Goal: Task Accomplishment & Management: Manage account settings

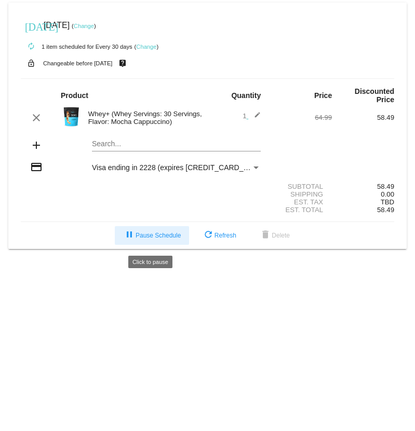
click at [166, 239] on span "pause Pause Schedule" at bounding box center [152, 235] width 58 height 7
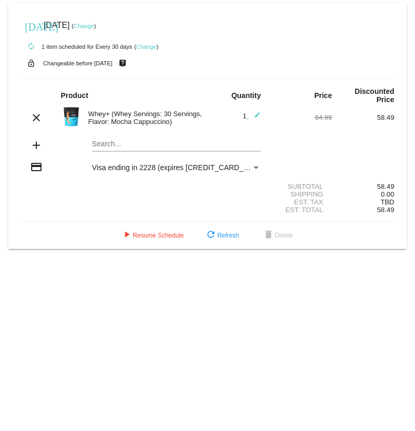
click at [147, 48] on link "Change" at bounding box center [146, 47] width 20 height 6
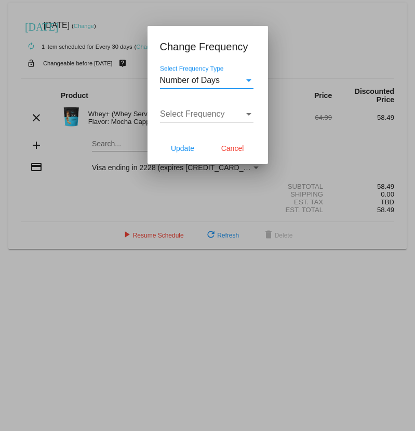
click at [249, 79] on div "Select Frequency Type" at bounding box center [248, 80] width 5 height 3
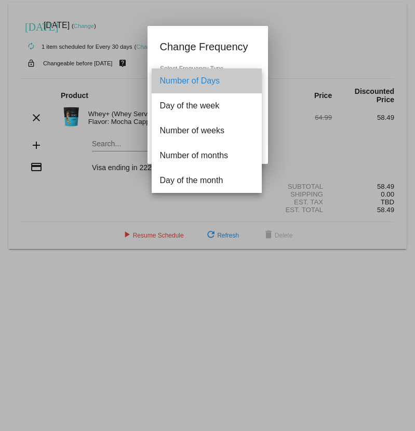
click at [222, 85] on span "Number of Days" at bounding box center [206, 80] width 93 height 25
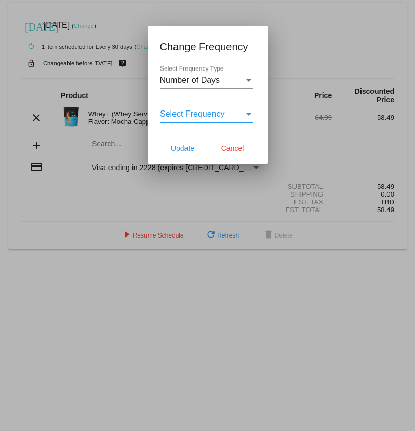
click at [245, 113] on div "Select Frequency" at bounding box center [248, 113] width 9 height 9
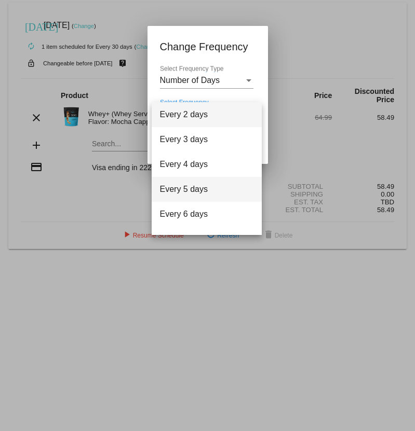
scroll to position [42, 0]
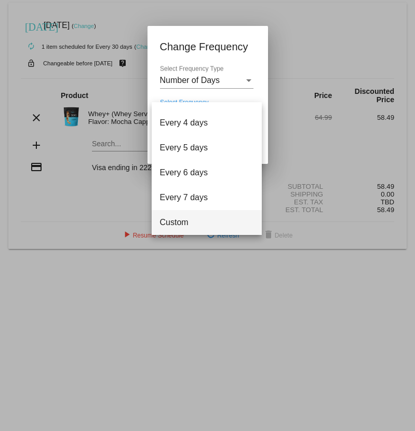
click at [206, 219] on span "Custom" at bounding box center [206, 222] width 93 height 25
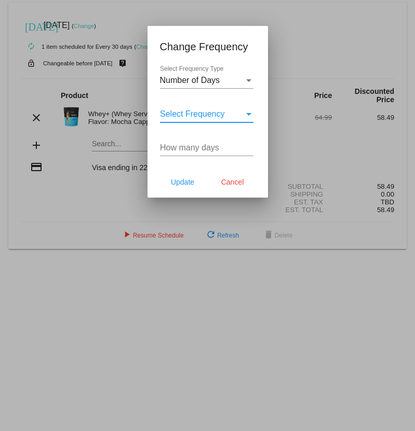
click at [251, 115] on div "Select Frequency" at bounding box center [248, 113] width 9 height 9
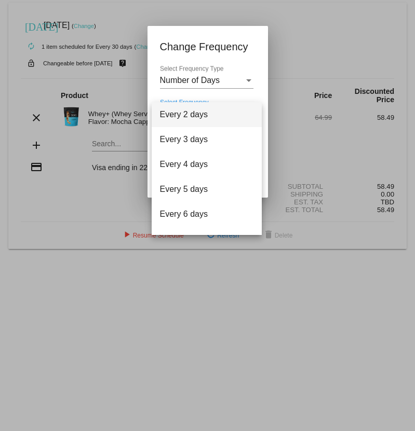
click at [251, 115] on span "Every 2 days" at bounding box center [206, 114] width 93 height 25
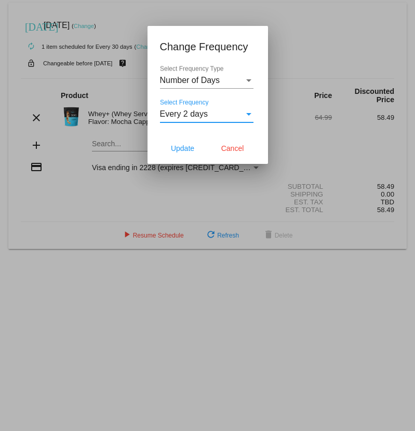
click at [246, 82] on div "Select Frequency Type" at bounding box center [248, 80] width 9 height 9
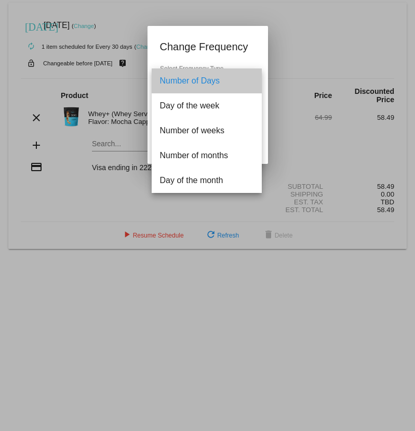
click at [246, 82] on span "Number of Days" at bounding box center [206, 80] width 93 height 25
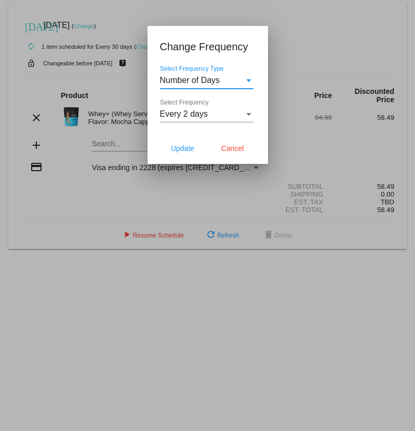
click at [308, 3] on div at bounding box center [207, 215] width 415 height 431
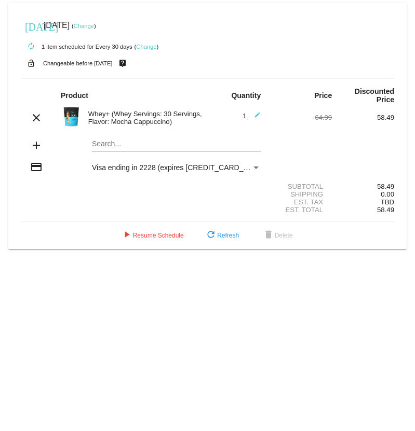
click at [94, 28] on link "Change" at bounding box center [84, 26] width 20 height 6
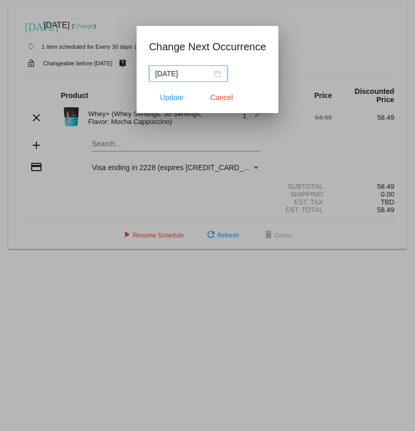
click at [183, 73] on input "[DATE]" at bounding box center [183, 73] width 57 height 11
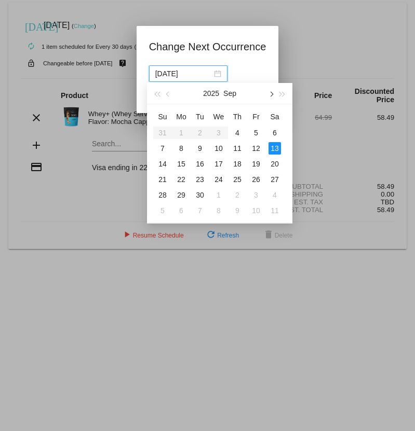
click at [274, 92] on button "button" at bounding box center [270, 93] width 11 height 21
click at [180, 167] on div "13" at bounding box center [181, 164] width 12 height 12
type input "[DATE]"
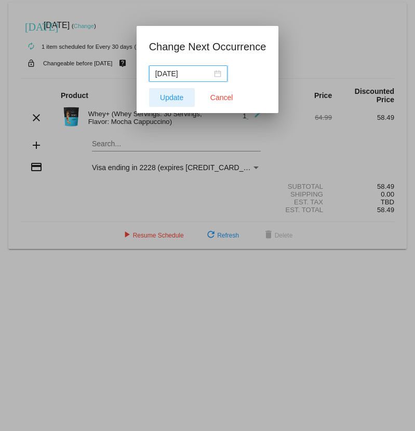
click at [184, 95] on button "Update" at bounding box center [172, 97] width 46 height 19
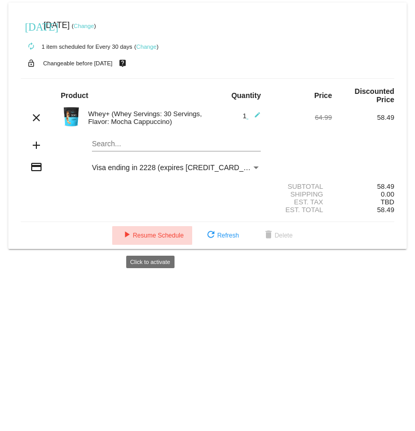
click at [135, 234] on button "play_arrow Resume Schedule" at bounding box center [152, 235] width 80 height 19
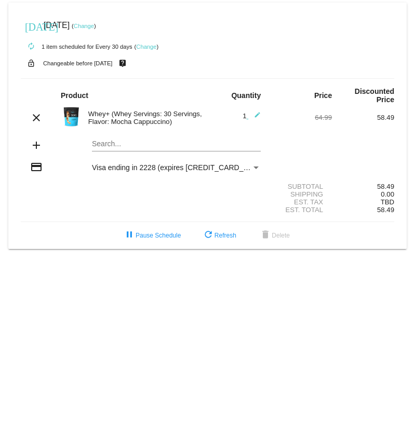
click at [257, 114] on mat-icon "edit" at bounding box center [254, 118] width 12 height 12
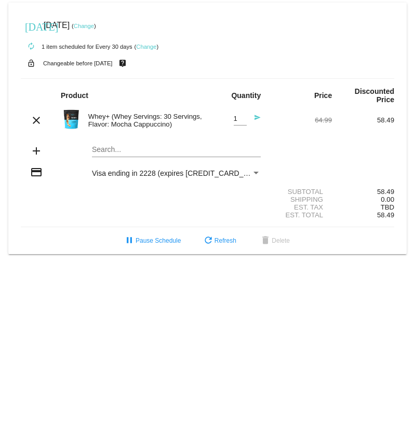
click at [106, 153] on mat-card "[DATE] [DATE] ( Change ) autorenew 1 item scheduled for Every 30 days ( Change …" at bounding box center [207, 129] width 398 height 252
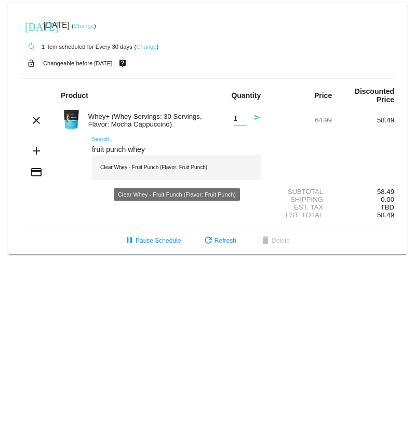
type input "fruit punch whey"
click at [151, 169] on div "Clear Whey - Fruit Punch (Flavor: Fruit Punch)" at bounding box center [176, 167] width 169 height 25
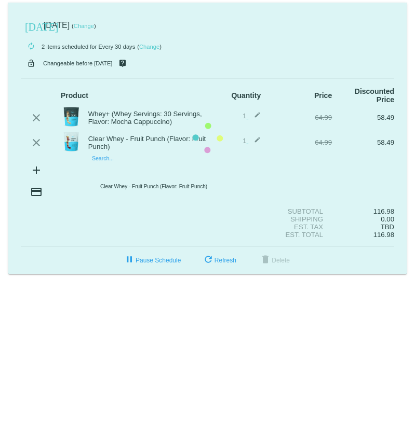
click at [102, 172] on mat-card "[DATE] [DATE] ( Change ) autorenew 2 items scheduled for Every 30 days ( Change…" at bounding box center [207, 138] width 398 height 271
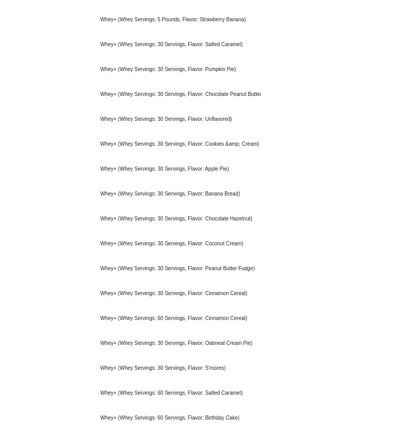
scroll to position [417, 0]
type input "whey"
click at [35, 168] on body "[DATE] [DATE] ( Change ) autorenew 2 items scheduled for Every 30 days ( Change…" at bounding box center [207, 215] width 415 height 431
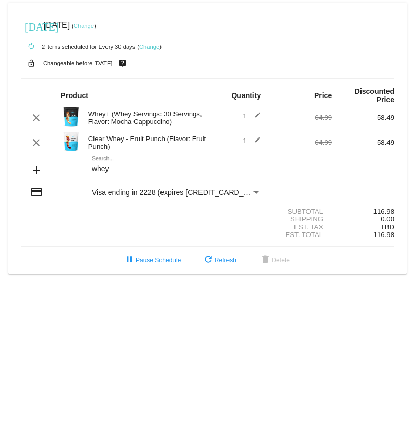
scroll to position [0, 0]
click at [261, 191] on div "Visa ending in 2228 (expires [CREDIT_CARD_DATA])" at bounding box center [176, 192] width 187 height 8
click at [260, 191] on div "Payment Method" at bounding box center [255, 192] width 9 height 8
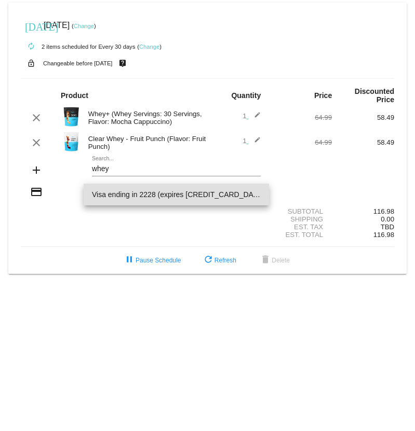
click at [260, 191] on span "Visa ending in 2228 (expires [CREDIT_CARD_DATA])" at bounding box center [176, 195] width 169 height 22
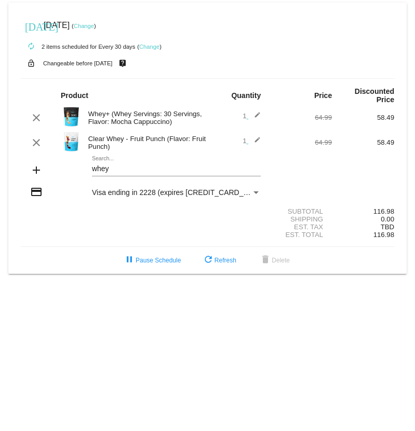
click at [126, 160] on div "whey Search..." at bounding box center [176, 166] width 169 height 20
